Goal: Task Accomplishment & Management: Use online tool/utility

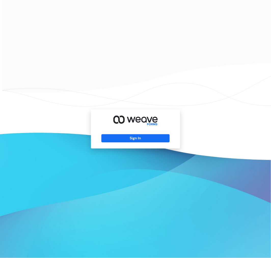
click at [140, 143] on div "Sign In" at bounding box center [135, 128] width 89 height 39
click at [138, 141] on button "Sign In" at bounding box center [135, 138] width 68 height 8
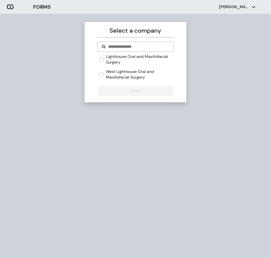
click at [113, 59] on label "Lighthouse Oral and Maxillofacial Surgery" at bounding box center [139, 59] width 67 height 11
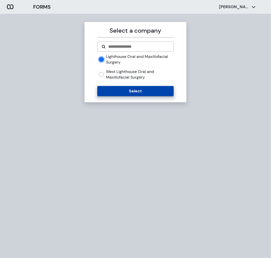
click at [120, 87] on button "Select" at bounding box center [135, 91] width 76 height 10
